Goal: Find specific page/section: Find specific page/section

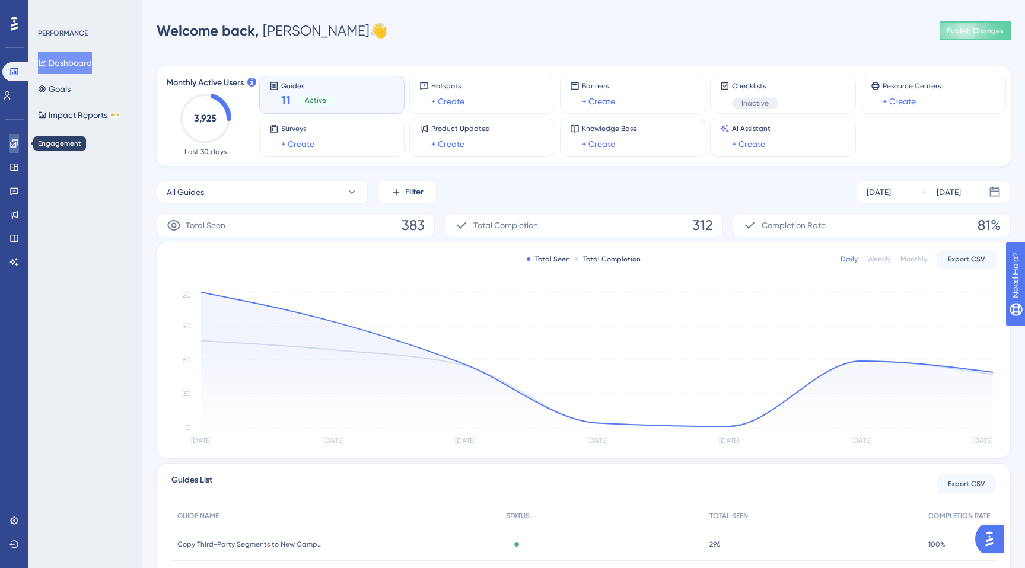
click at [12, 148] on link at bounding box center [13, 143] width 9 height 19
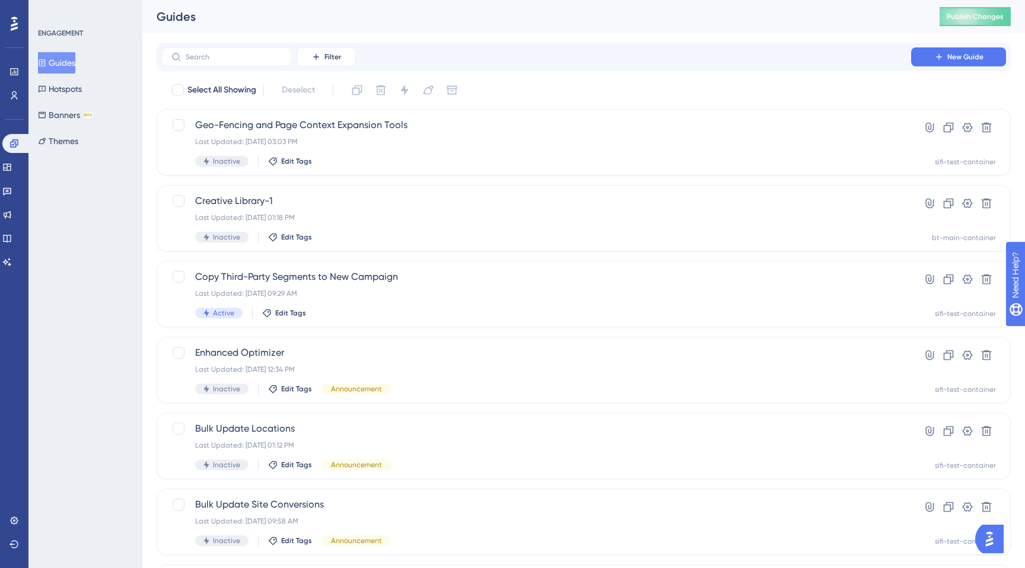
click at [60, 62] on button "Guides" at bounding box center [56, 62] width 37 height 21
click at [390, 128] on span "Geo-Fencing and Page Context Expansion Tools" at bounding box center [536, 125] width 682 height 14
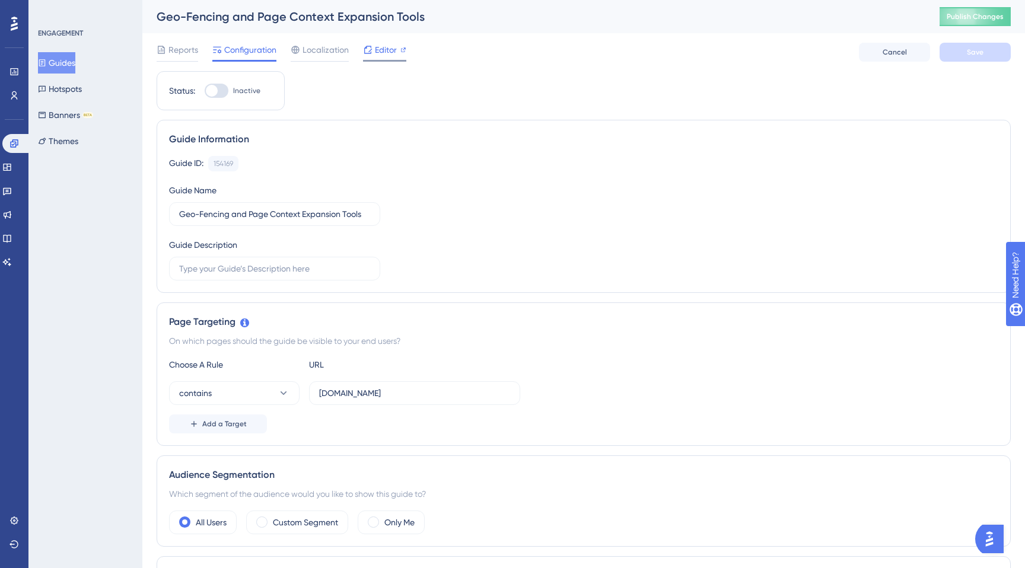
click at [383, 57] on div "Editor" at bounding box center [384, 52] width 43 height 19
click at [388, 50] on span "Editor" at bounding box center [386, 50] width 22 height 14
